Goal: Transaction & Acquisition: Purchase product/service

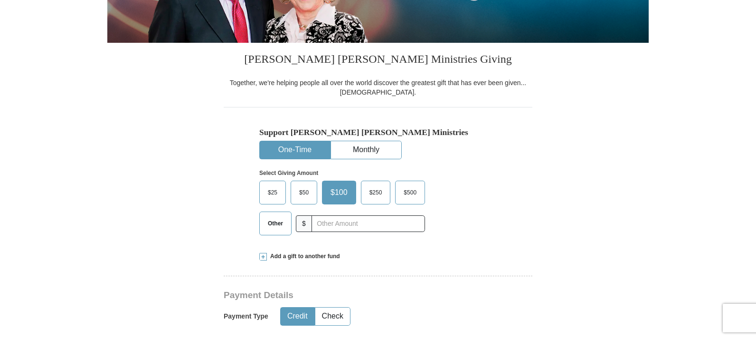
scroll to position [197, 0]
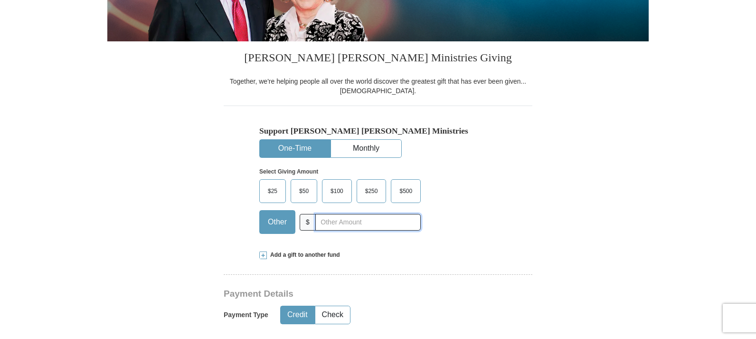
click at [329, 230] on input "text" at bounding box center [367, 222] width 105 height 17
type input "225.00"
click at [429, 241] on div "$25 $50 $100 $250 $500 $" at bounding box center [357, 210] width 197 height 62
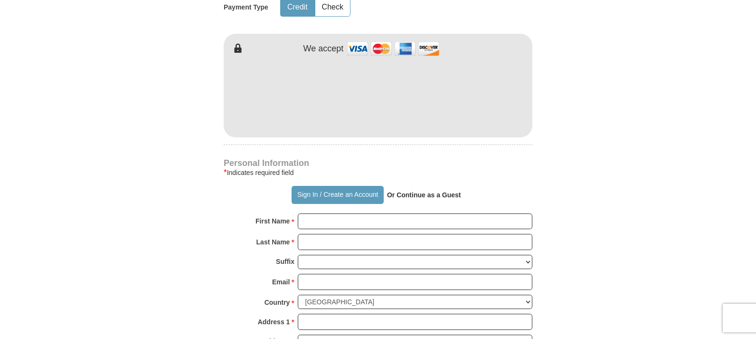
scroll to position [508, 0]
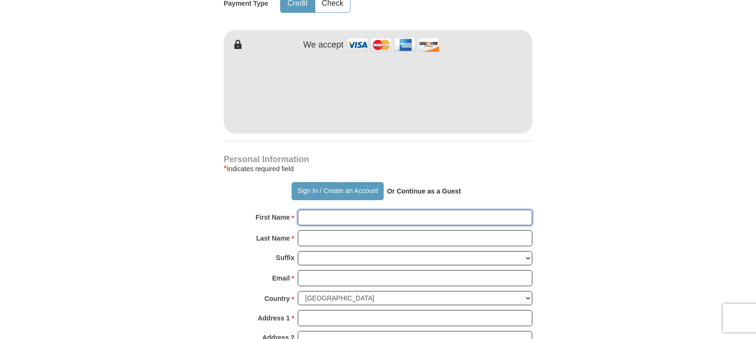
click at [334, 226] on input "First Name *" at bounding box center [415, 218] width 235 height 16
type input "E I"
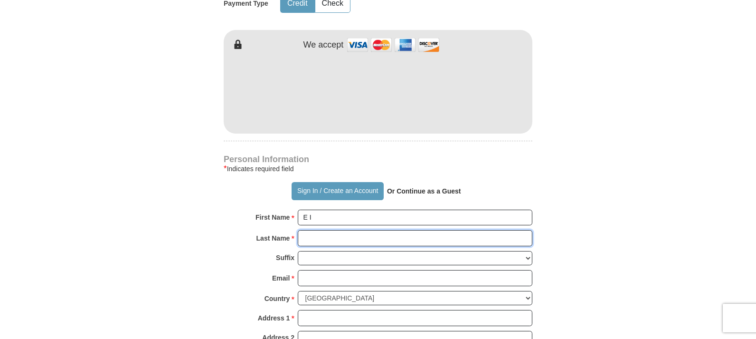
drag, startPoint x: 348, startPoint y: 285, endPoint x: 342, endPoint y: 254, distance: 31.5
click at [342, 246] on input "Last Name *" at bounding box center [415, 238] width 235 height 16
type input "[PERSON_NAME]"
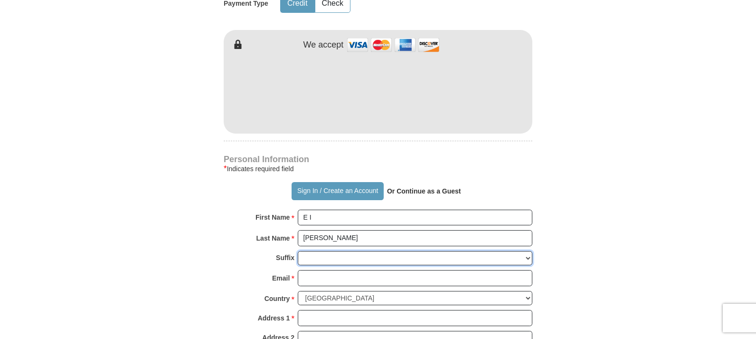
click at [332, 266] on select "[PERSON_NAME] I II III IV V VI" at bounding box center [415, 258] width 235 height 15
select select "Jr"
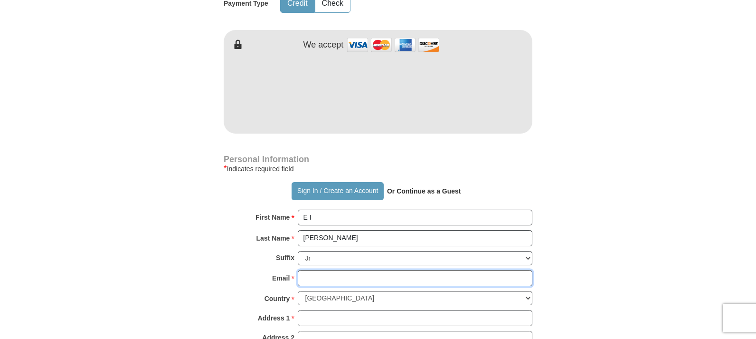
click at [335, 286] on input "Email *" at bounding box center [415, 278] width 235 height 16
type input "[EMAIL_ADDRESS][DOMAIN_NAME]"
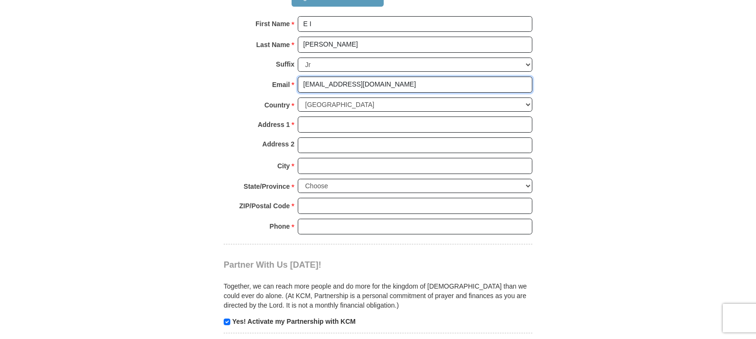
scroll to position [708, 0]
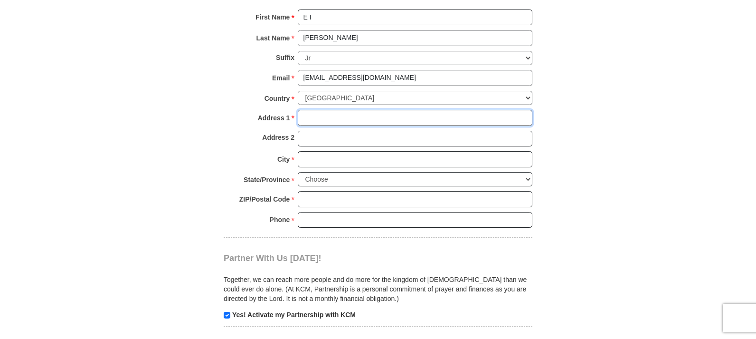
click at [339, 126] on input "Address 1 *" at bounding box center [415, 118] width 235 height 16
type input "PO BOX 3642"
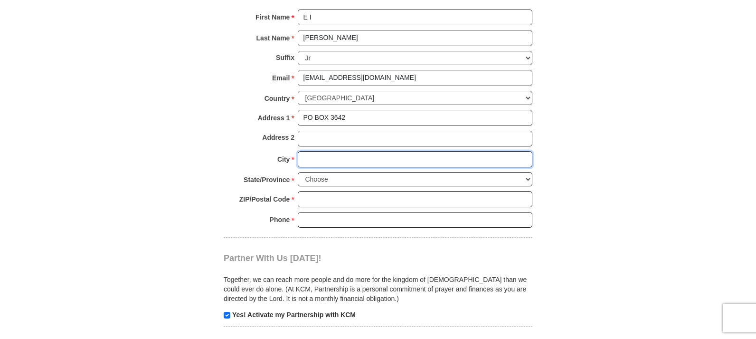
type input "[GEOGRAPHIC_DATA]"
select select "MA"
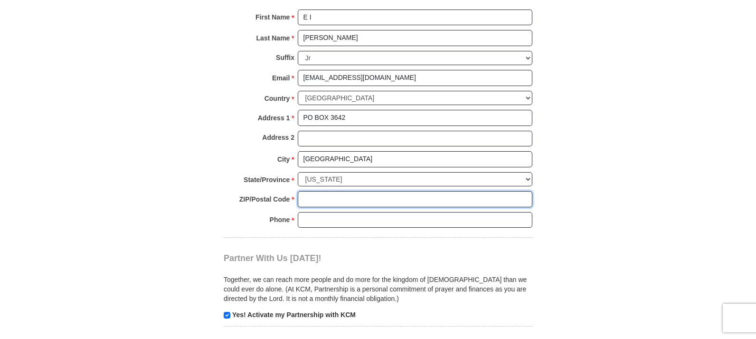
type input "02361-3642"
click at [344, 228] on input "Phone * *" at bounding box center [415, 220] width 235 height 16
type input "5088303578"
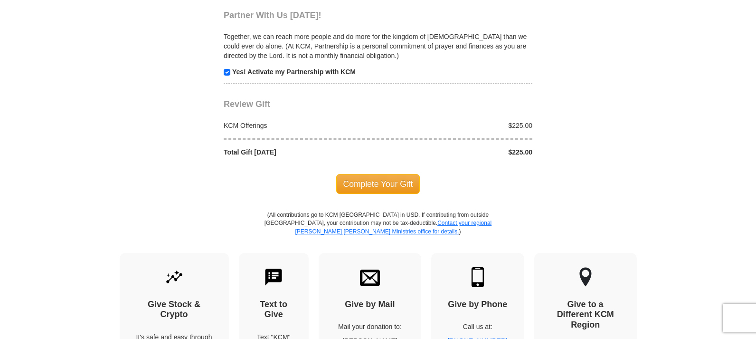
scroll to position [951, 0]
drag, startPoint x: 342, startPoint y: 254, endPoint x: 370, endPoint y: 202, distance: 58.9
click at [370, 193] on span "Complete Your Gift" at bounding box center [378, 183] width 84 height 20
